Goal: Find specific page/section: Find specific page/section

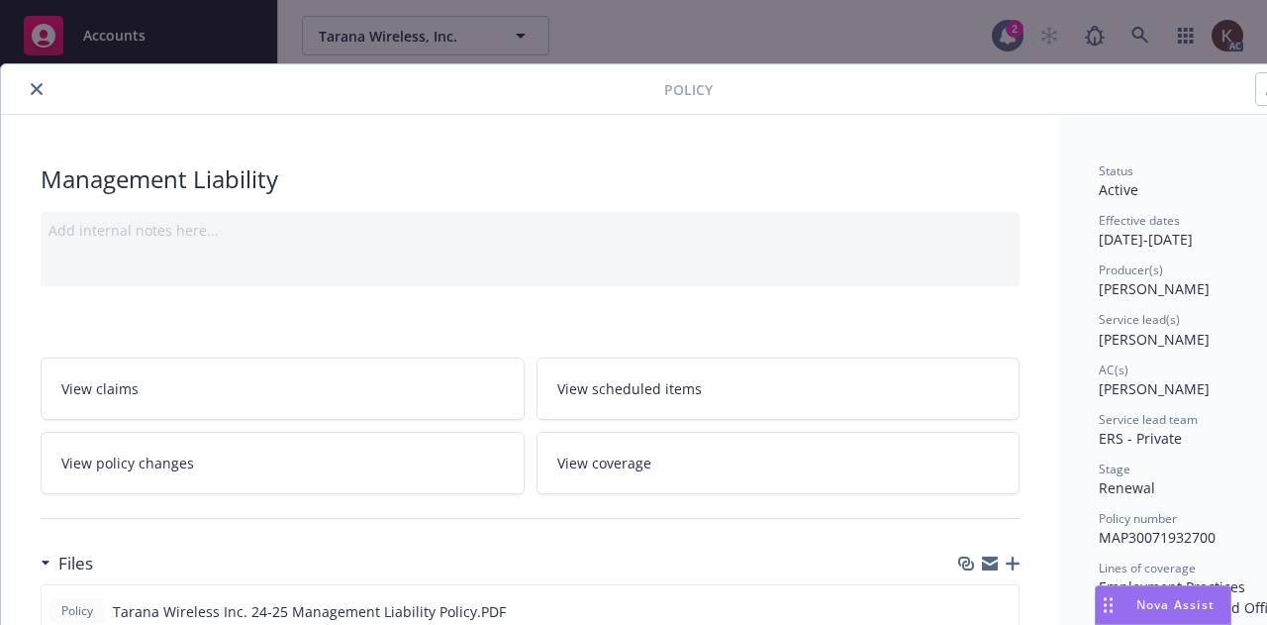
click at [38, 89] on icon "close" at bounding box center [37, 89] width 12 height 12
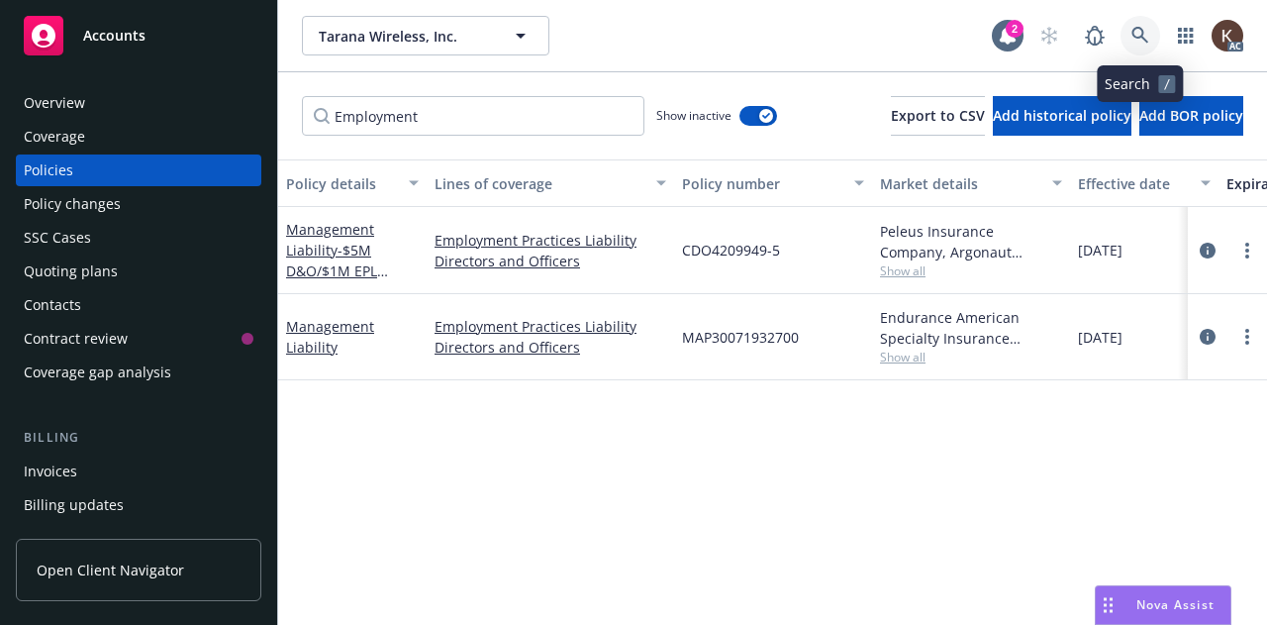
click at [1147, 31] on icon at bounding box center [1141, 36] width 18 height 18
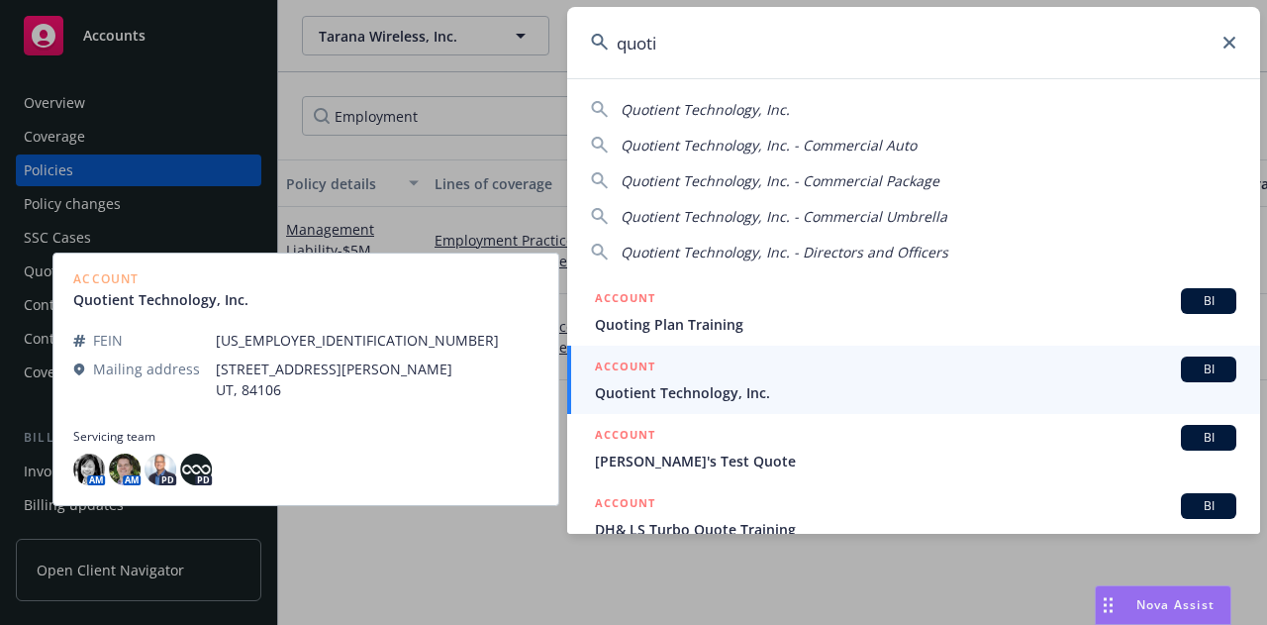
type input "quoti"
click at [787, 398] on span "Quotient Technology, Inc." at bounding box center [916, 392] width 642 height 21
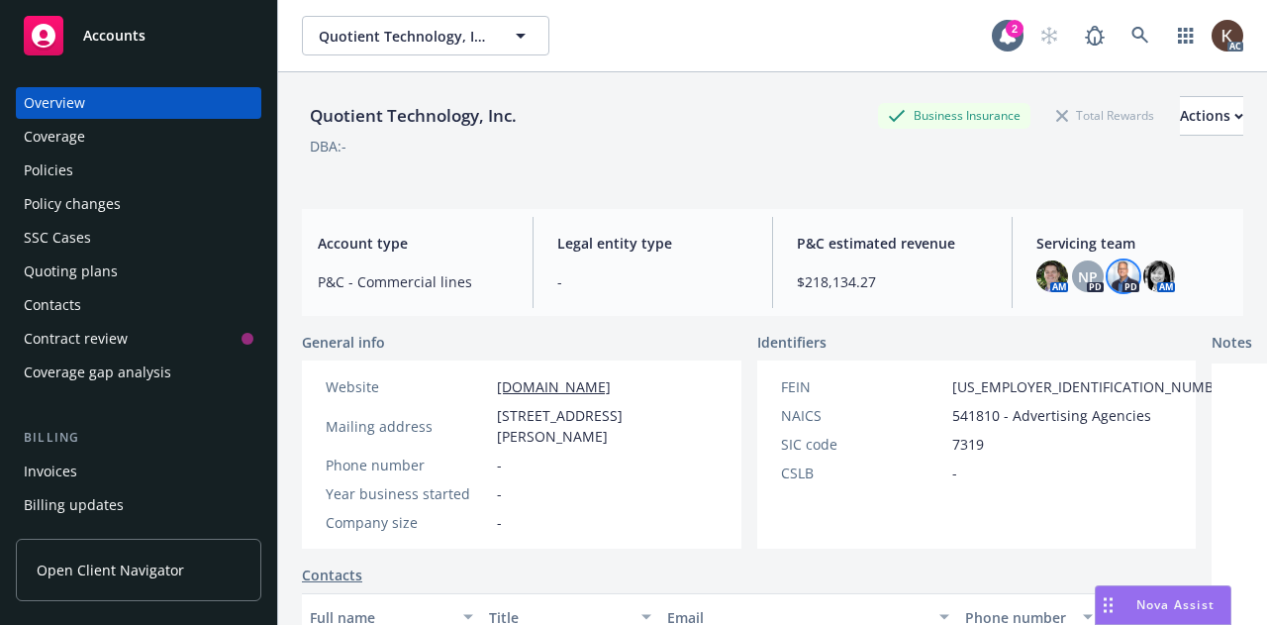
click at [1115, 277] on img at bounding box center [1124, 276] width 32 height 32
click at [57, 180] on div "Policies" at bounding box center [48, 170] width 49 height 32
